Goal: Information Seeking & Learning: Learn about a topic

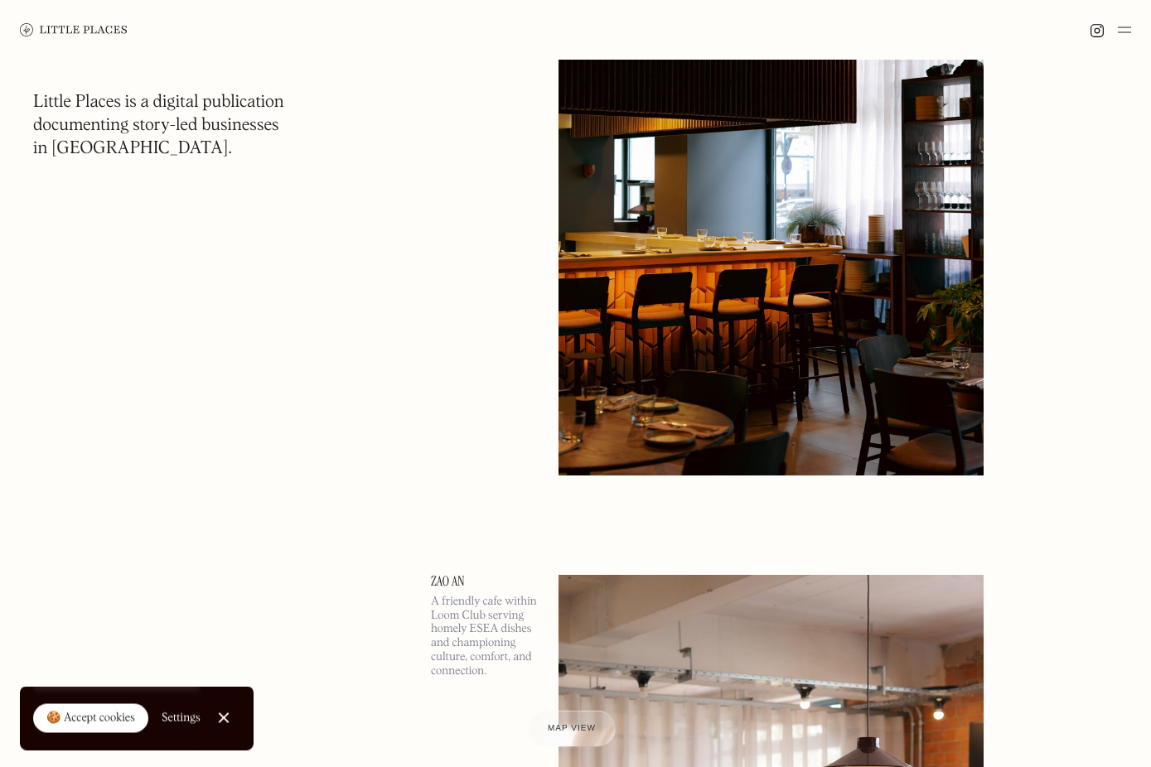
scroll to position [302, 0]
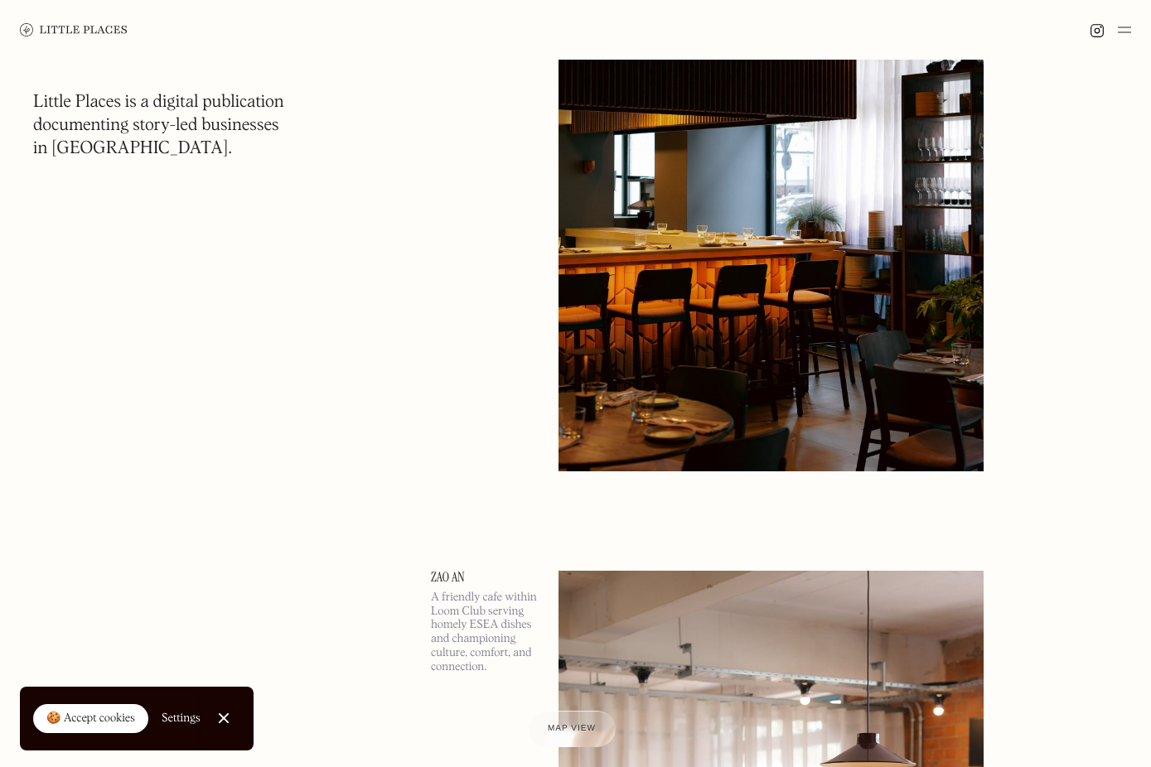
click at [229, 700] on div at bounding box center [223, 718] width 11 height 11
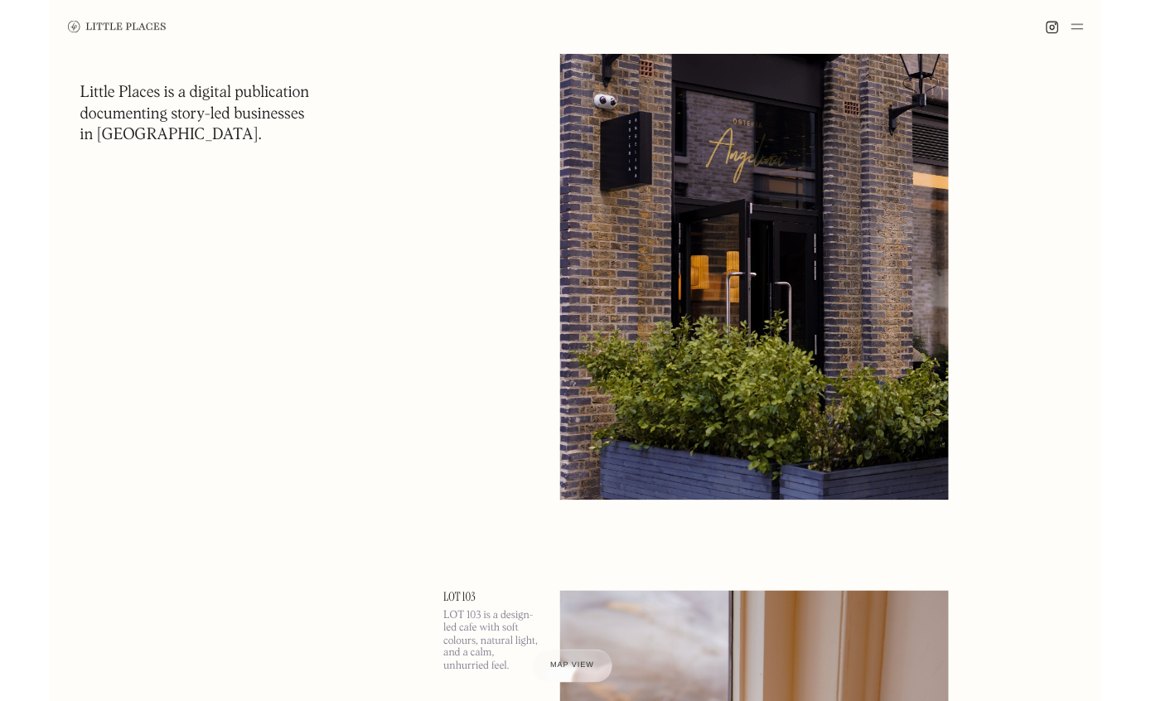
scroll to position [6711, 0]
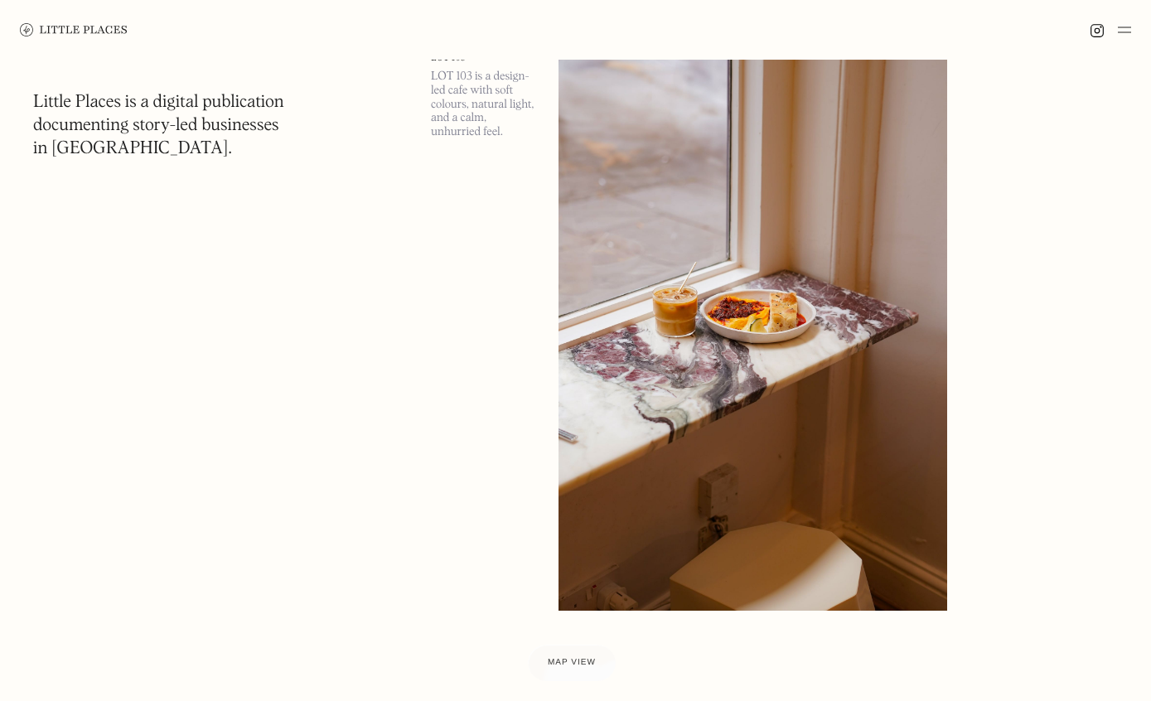
click at [698, 448] on img at bounding box center [752, 330] width 389 height 561
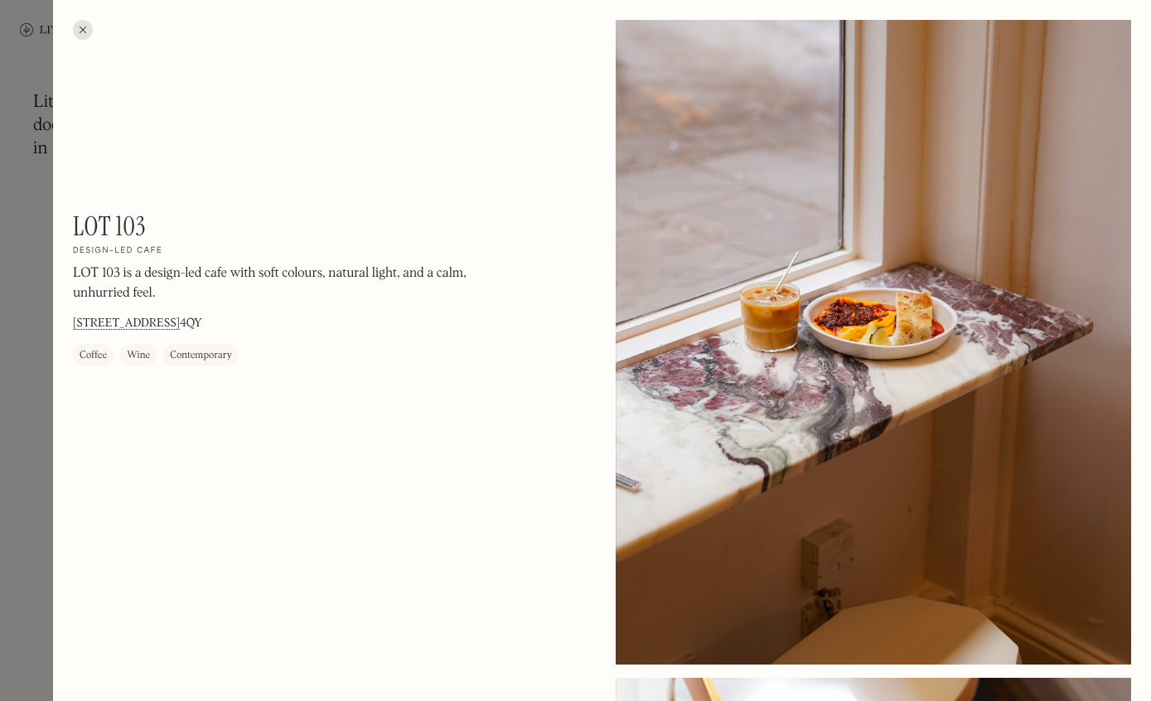
click at [79, 24] on div at bounding box center [83, 30] width 20 height 20
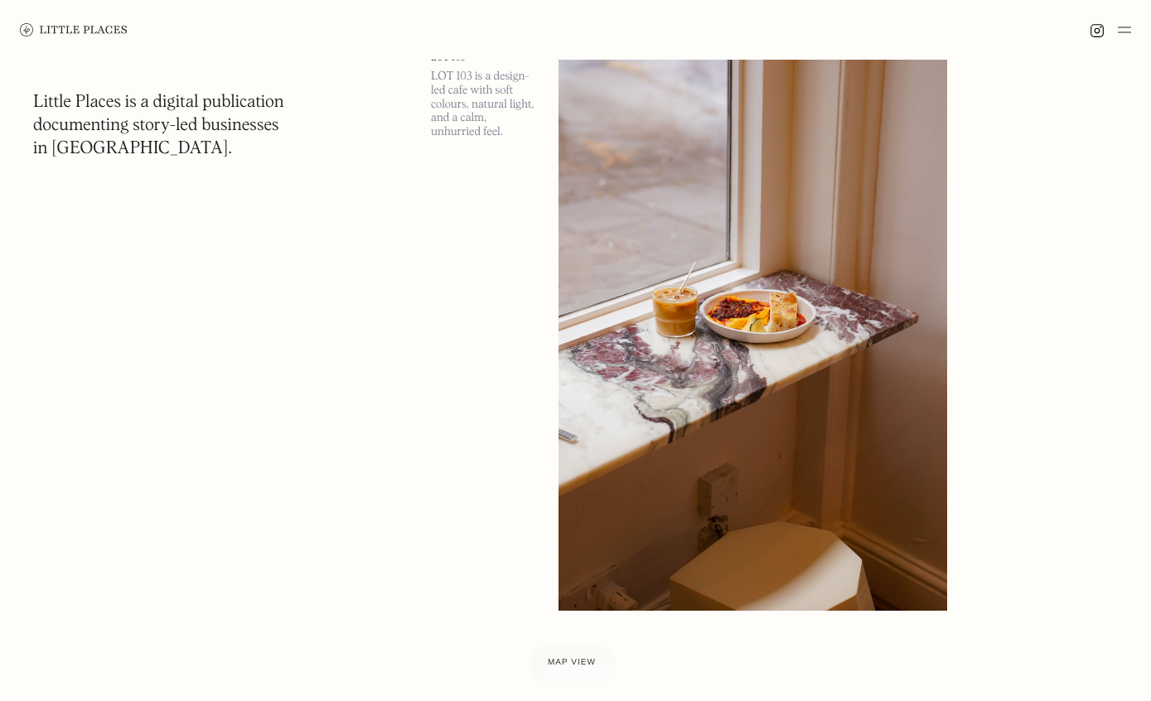
click at [1098, 31] on img at bounding box center [1096, 30] width 15 height 15
click at [1126, 34] on img at bounding box center [1124, 30] width 13 height 20
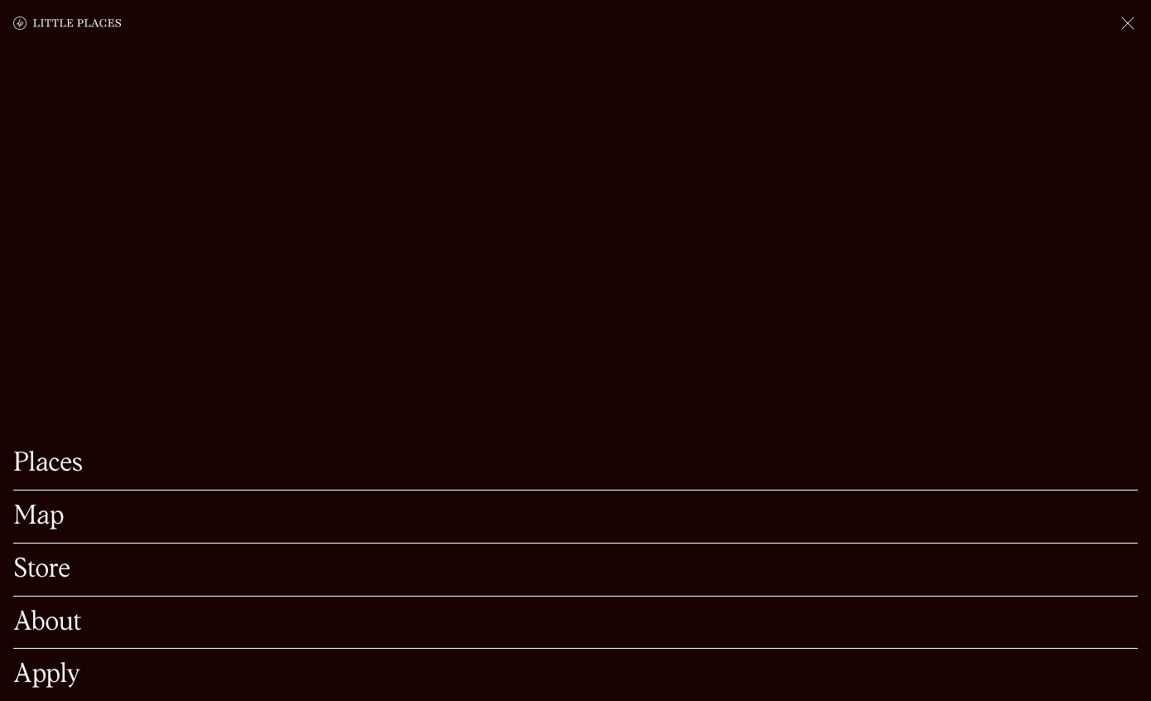
click at [54, 630] on link "About" at bounding box center [575, 623] width 1124 height 26
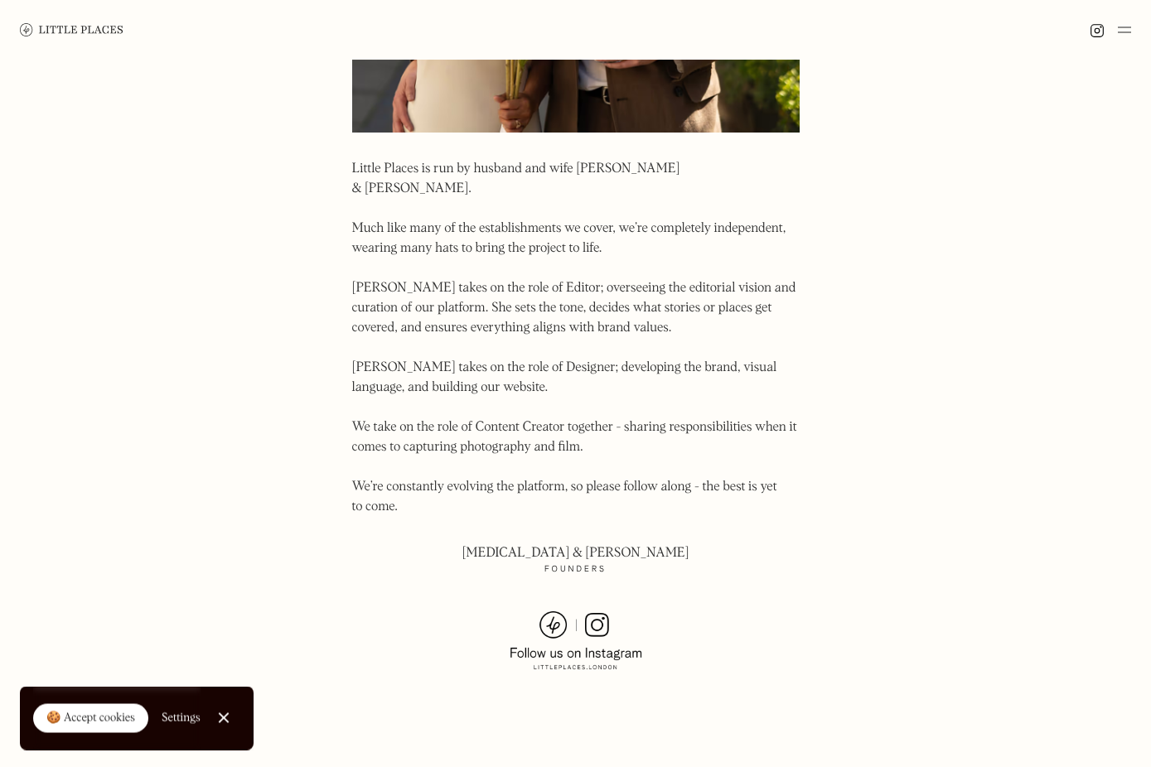
scroll to position [934, 0]
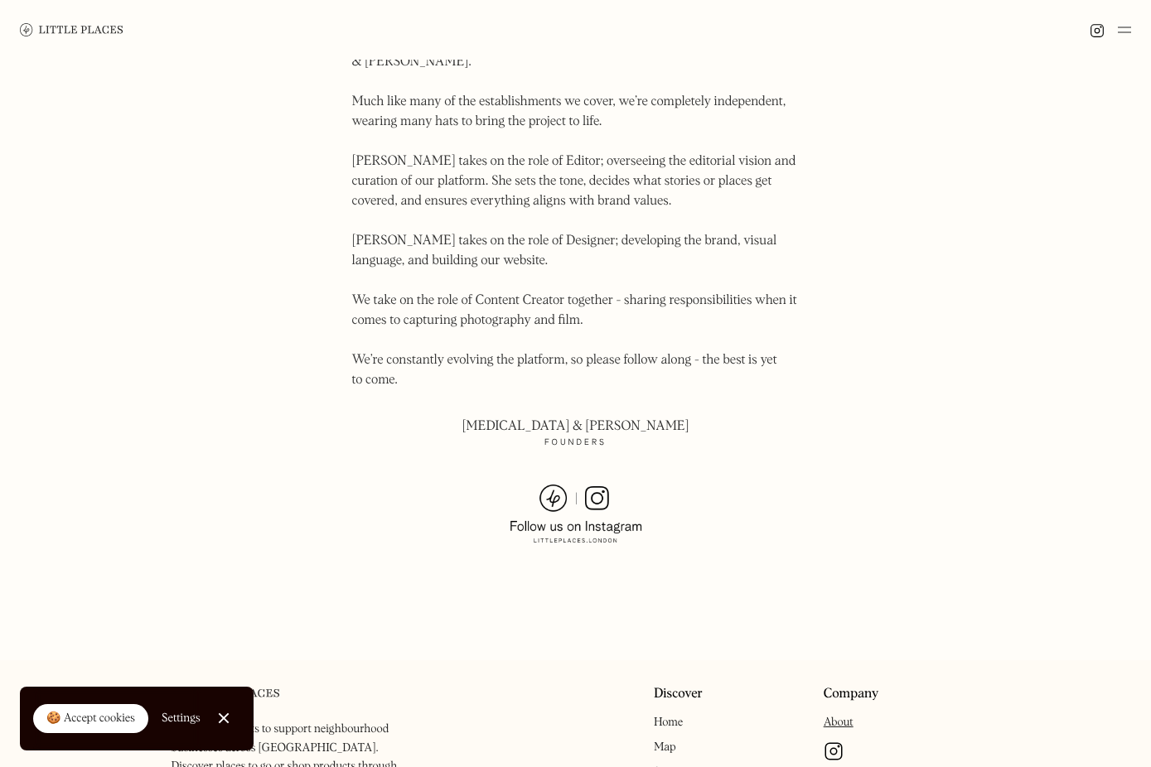
click at [609, 485] on img at bounding box center [576, 515] width 133 height 60
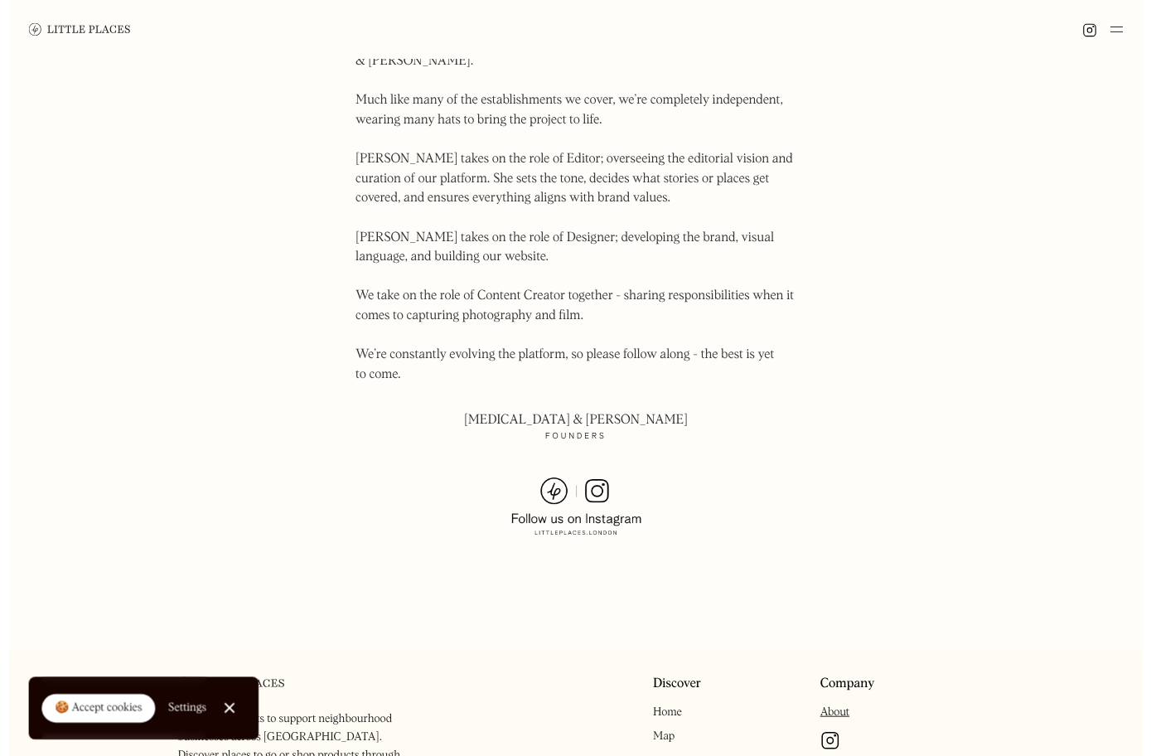
scroll to position [1000, 0]
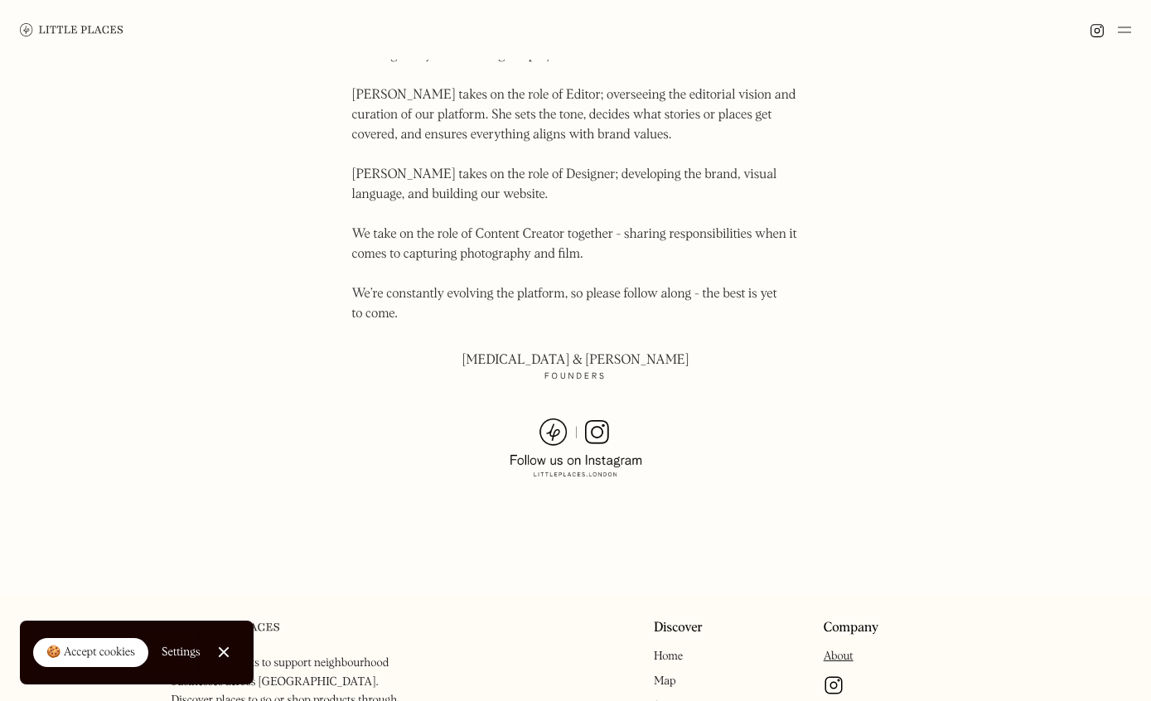
click at [223, 645] on link "Close Cookie Popup" at bounding box center [223, 651] width 33 height 33
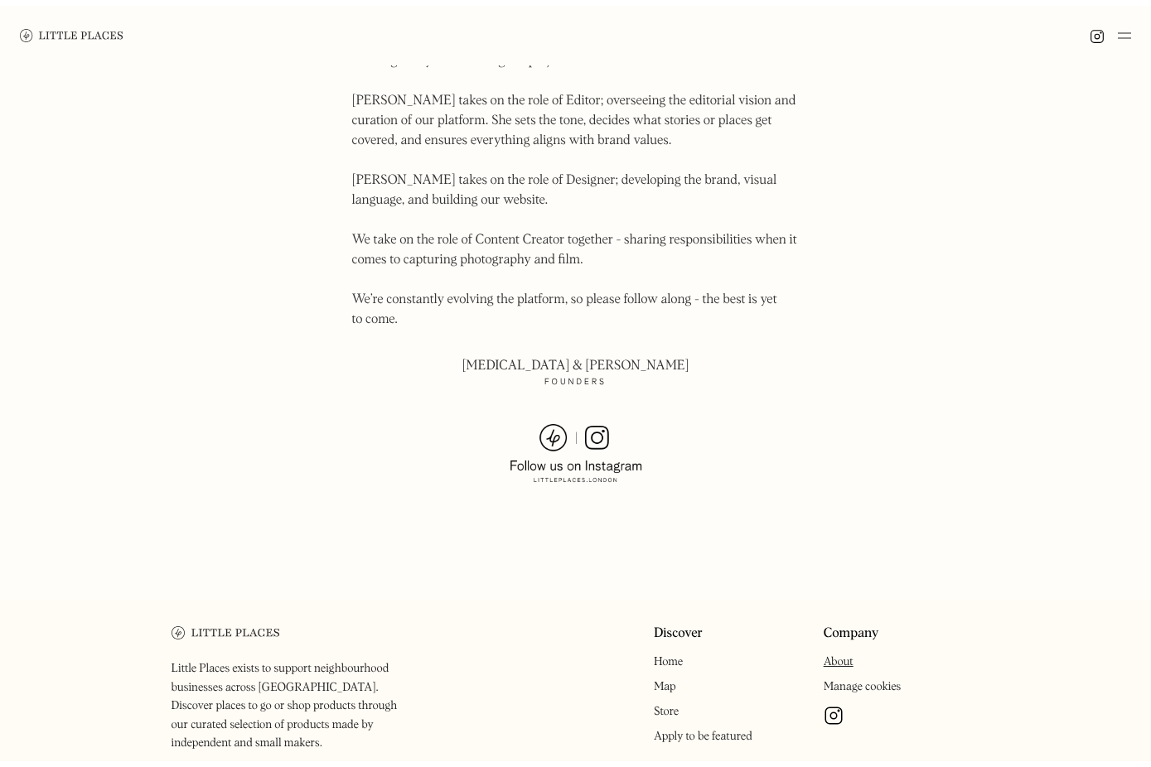
scroll to position [1066, 0]
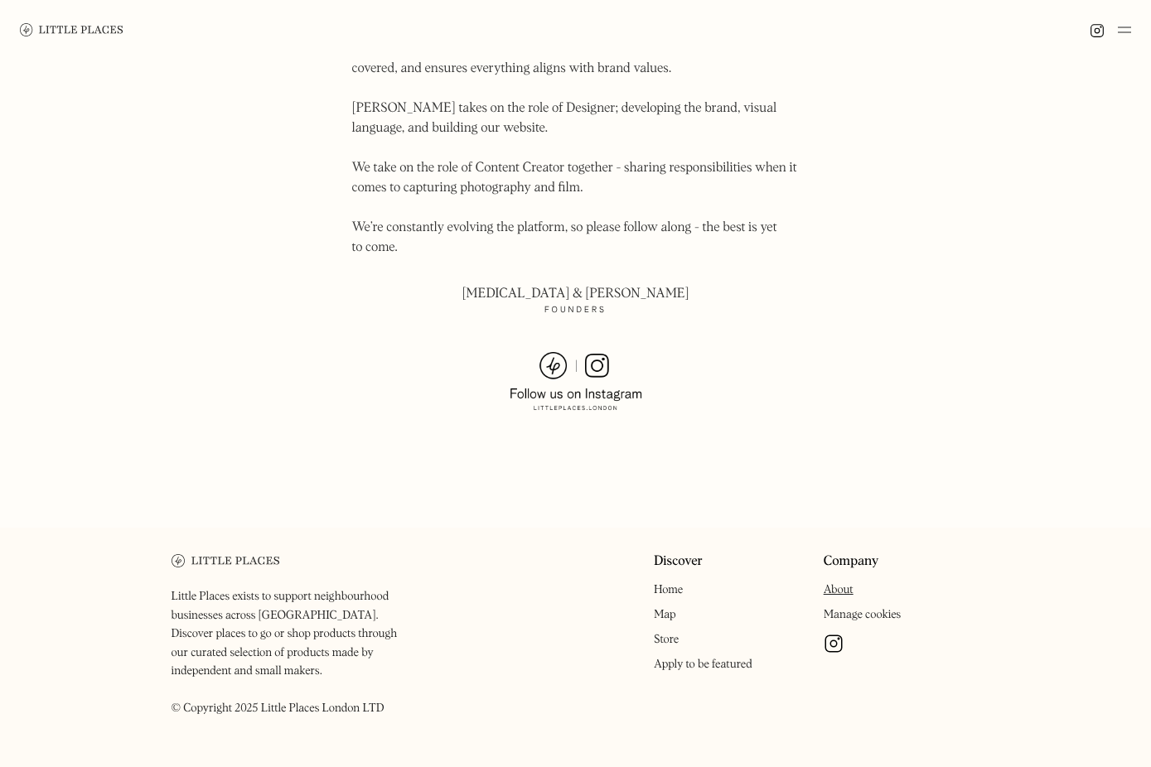
click at [722, 659] on link "Apply to be featured" at bounding box center [703, 665] width 99 height 12
